Goal: Check status: Check status

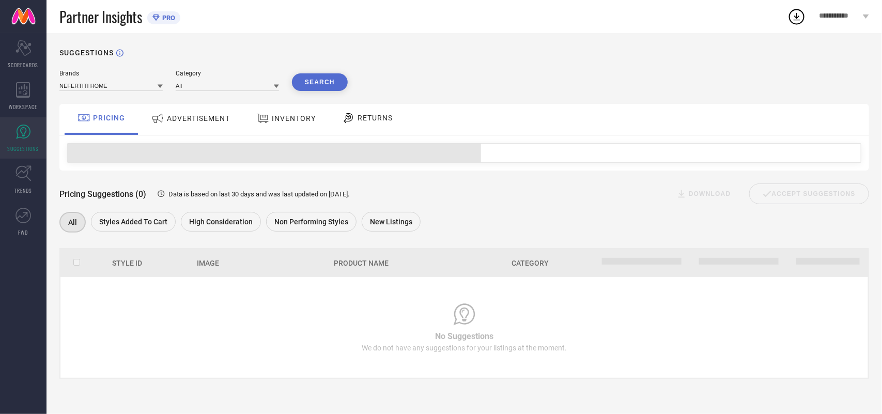
click at [210, 117] on span "ADVERTISEMENT" at bounding box center [198, 118] width 63 height 8
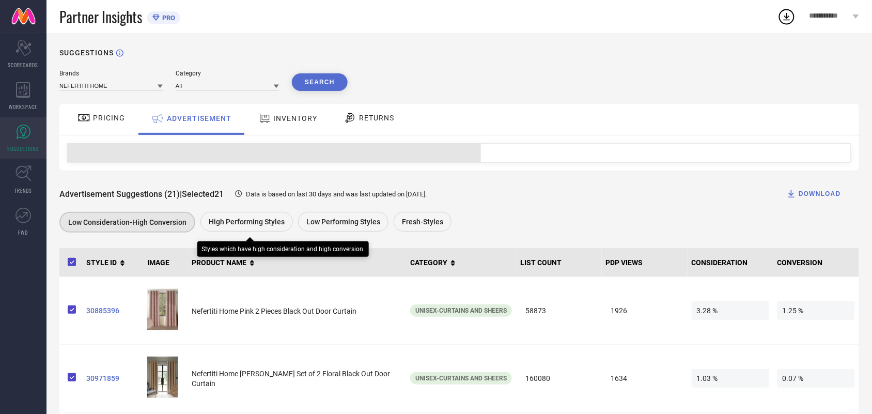
click at [235, 223] on span "High Performing Styles" at bounding box center [247, 222] width 76 height 8
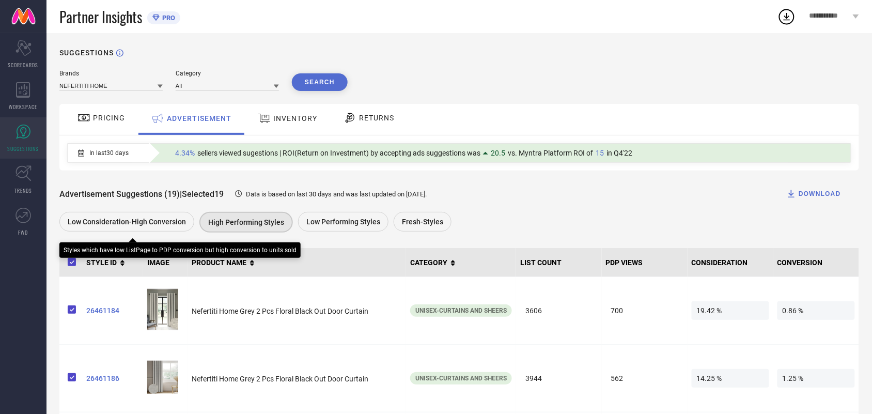
click at [102, 226] on span "Low Consideration-High Conversion" at bounding box center [127, 222] width 118 height 8
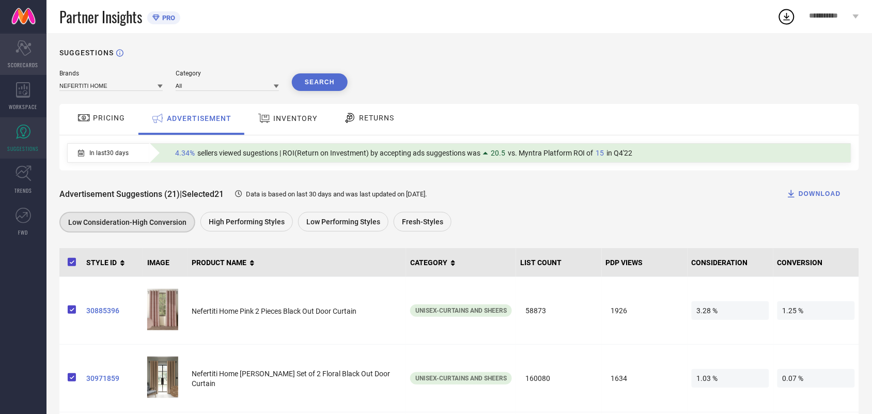
click at [21, 48] on icon "Scorecard" at bounding box center [24, 48] width 16 height 16
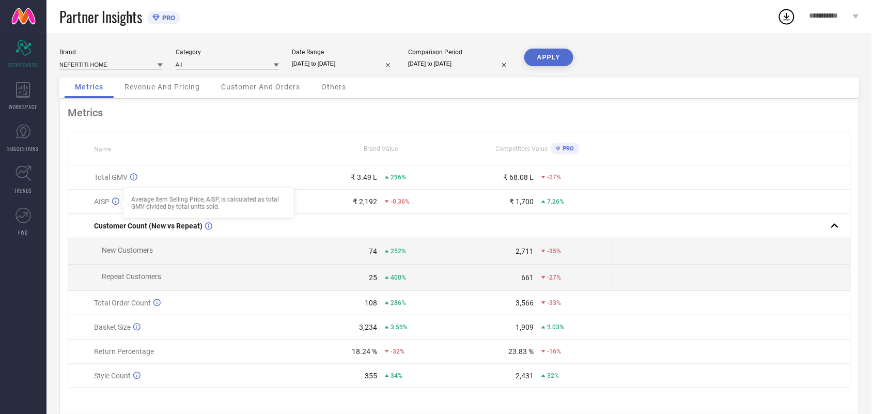
click at [357, 65] on input "[DATE] to [DATE]" at bounding box center [343, 63] width 103 height 11
select select "7"
select select "2025"
select select "8"
select select "2025"
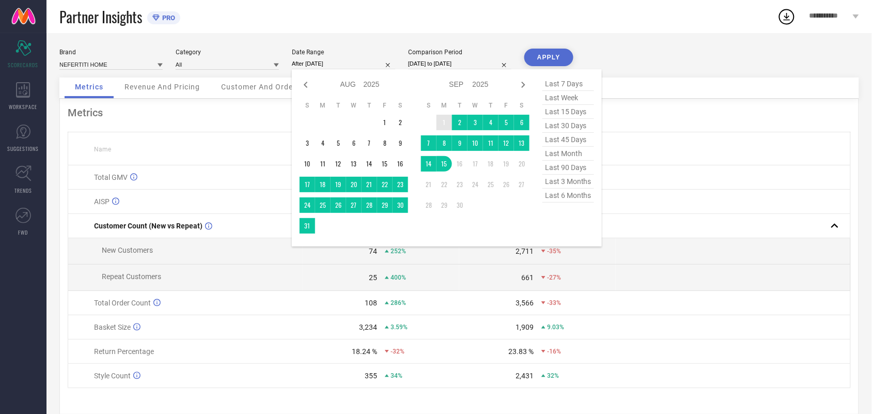
click at [438, 120] on td "1" at bounding box center [445, 123] width 16 height 16
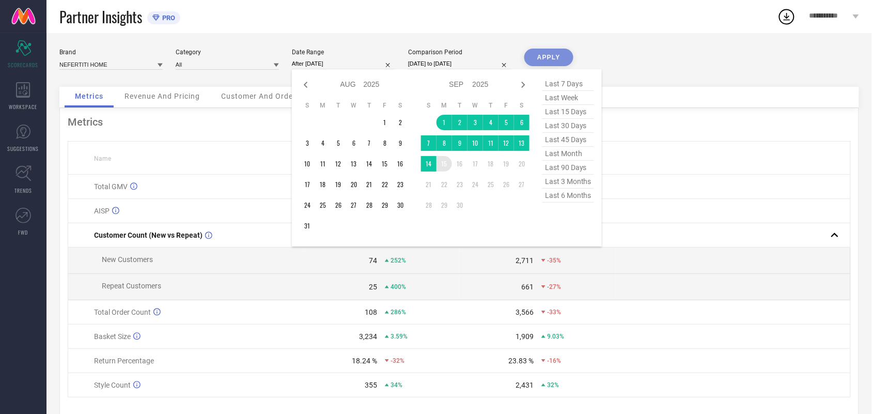
type input "[DATE] to [DATE]"
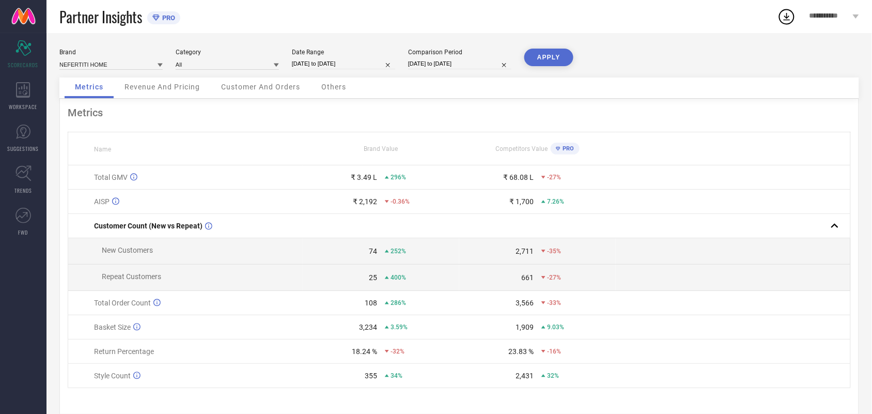
click at [549, 52] on button "APPLY" at bounding box center [549, 58] width 49 height 18
select select "8"
select select "2025"
select select "9"
select select "2025"
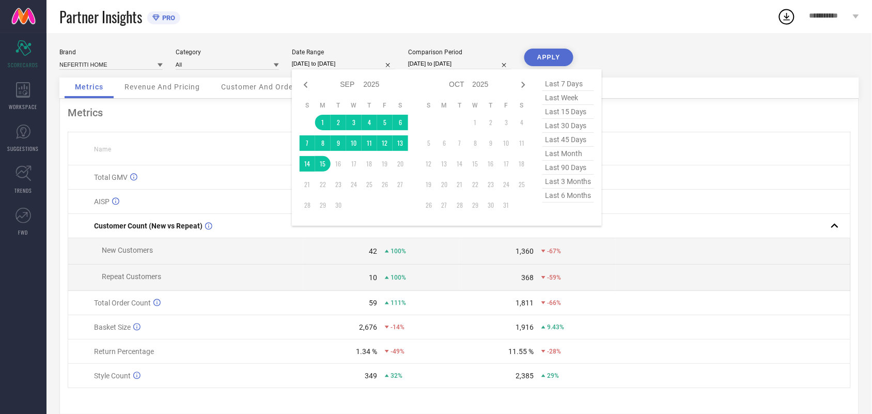
click at [321, 63] on input "[DATE] to [DATE]" at bounding box center [343, 63] width 103 height 11
click at [301, 82] on icon at bounding box center [306, 85] width 12 height 12
select select "7"
select select "2025"
select select "8"
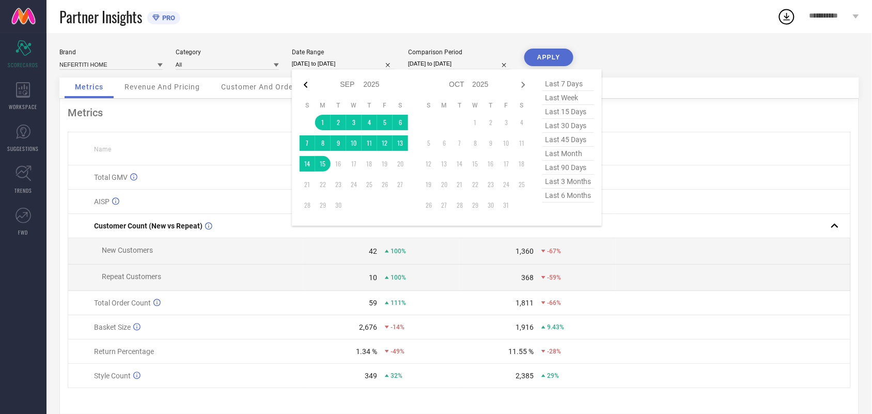
select select "2025"
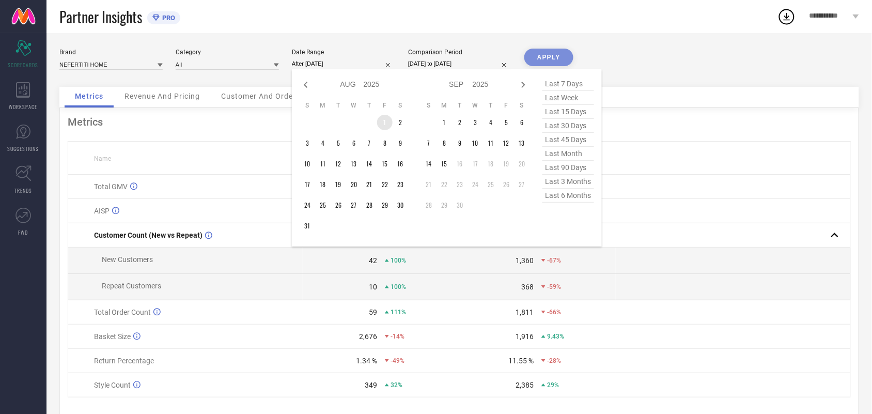
click at [384, 122] on td "1" at bounding box center [385, 123] width 16 height 16
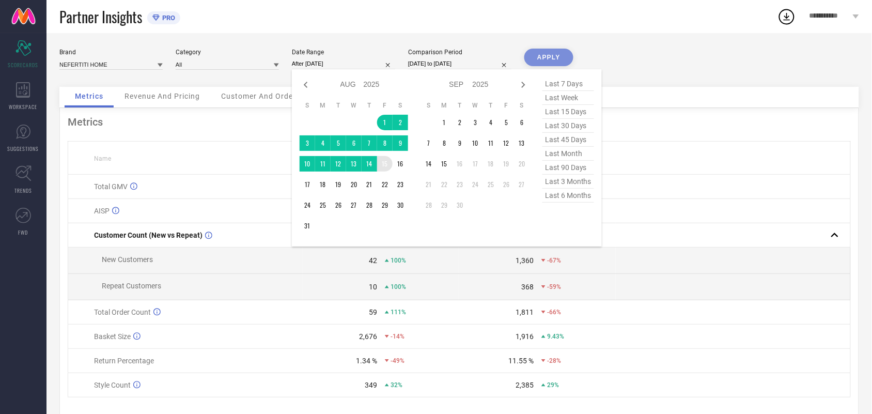
type input "[DATE] to [DATE]"
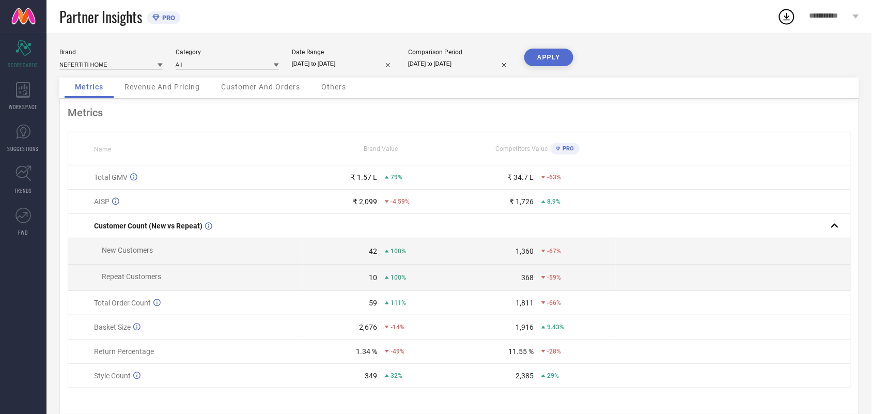
click at [544, 65] on button "APPLY" at bounding box center [549, 58] width 49 height 18
click at [23, 131] on icon at bounding box center [24, 132] width 16 height 16
